Goal: Information Seeking & Learning: Learn about a topic

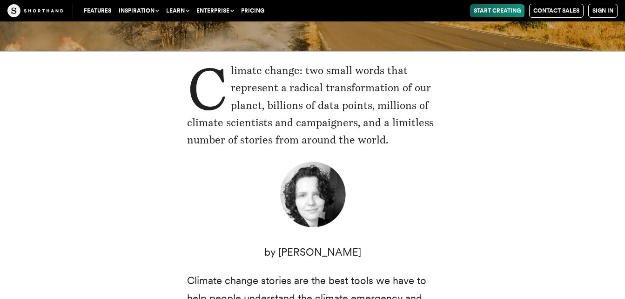
scroll to position [186, 0]
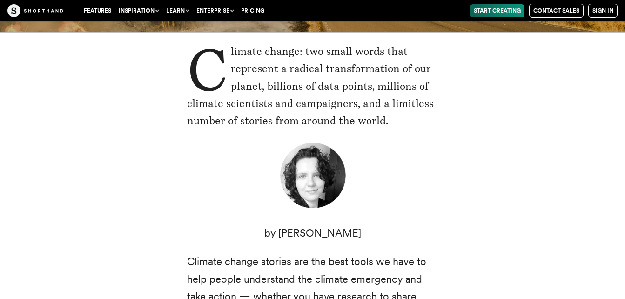
click at [234, 193] on figure at bounding box center [312, 177] width 251 height 72
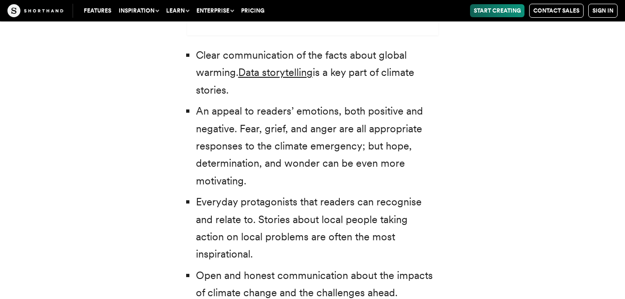
scroll to position [2790, 0]
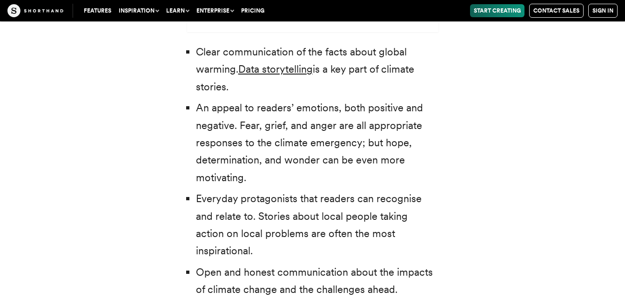
drag, startPoint x: 0, startPoint y: 0, endPoint x: 234, endPoint y: 193, distance: 303.6
drag, startPoint x: 234, startPoint y: 193, endPoint x: 126, endPoint y: 176, distance: 109.3
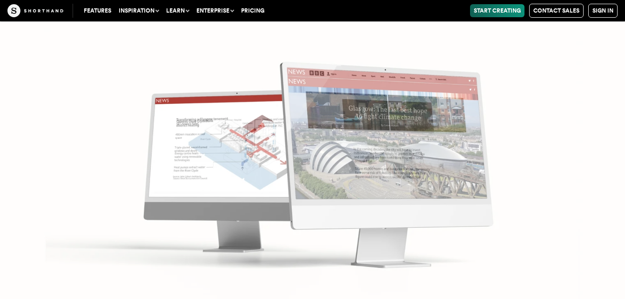
scroll to position [3851, 0]
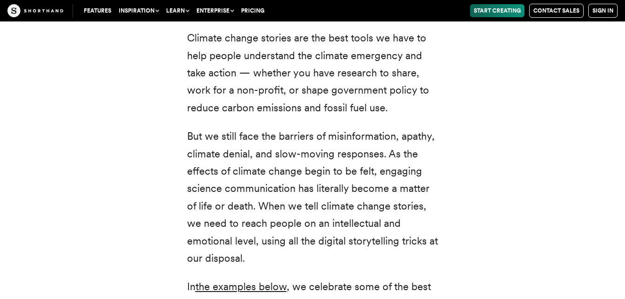
scroll to position [428, 0]
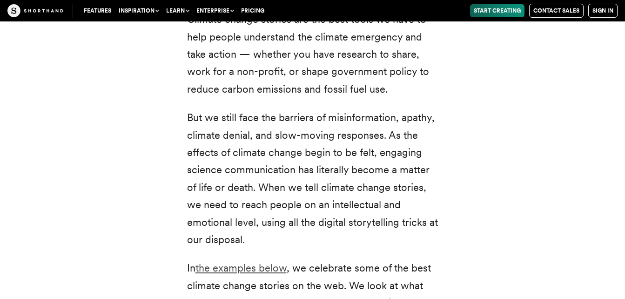
click at [258, 268] on link "the examples below" at bounding box center [240, 267] width 91 height 12
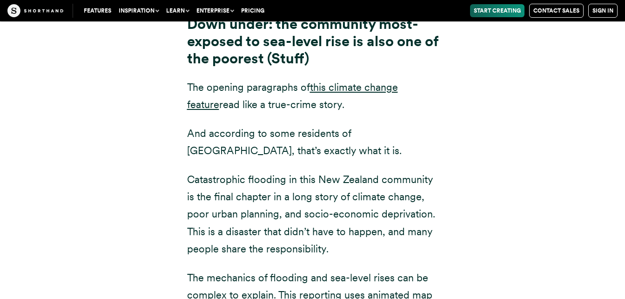
scroll to position [4331, 0]
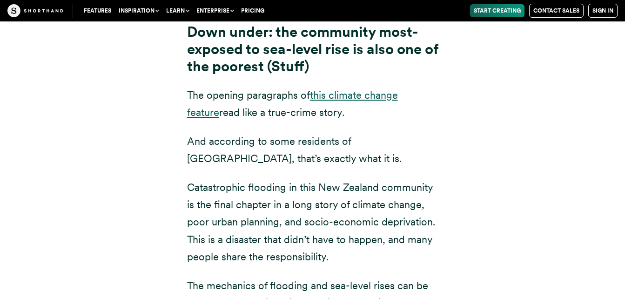
click at [346, 89] on link "this climate change feature" at bounding box center [292, 103] width 211 height 29
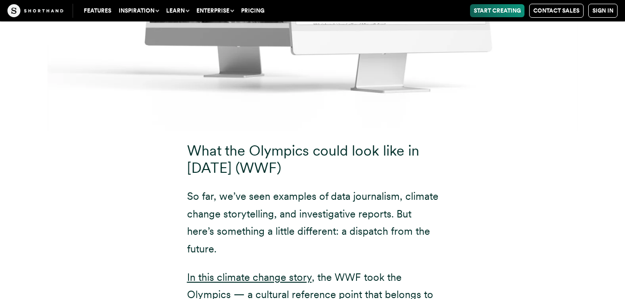
scroll to position [10005, 0]
